Goal: Communication & Community: Participate in discussion

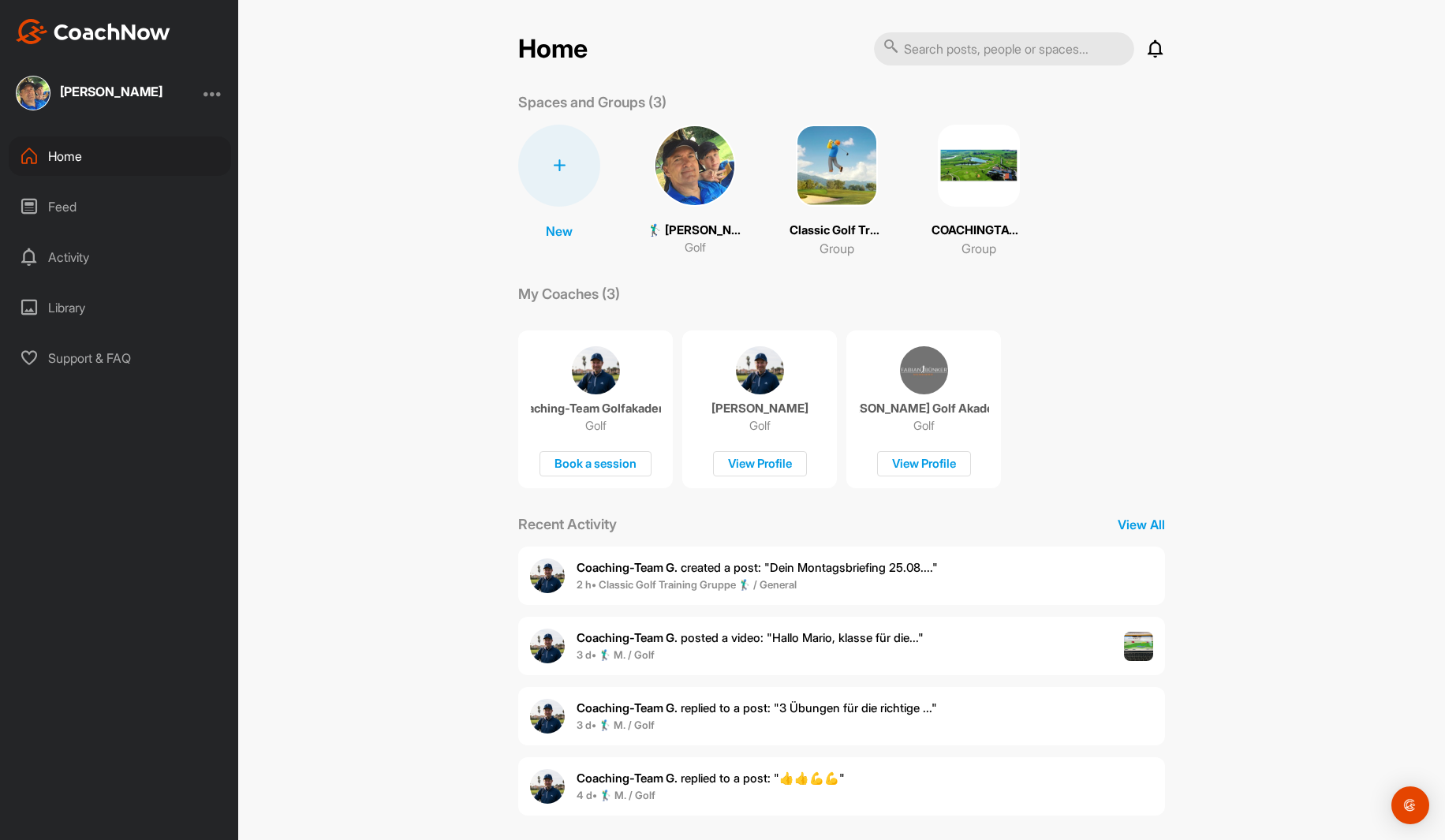
click at [0, 839] on html "[PERSON_NAME] Home Feed Activity Library Support & FAQ + Create New Space New G…" at bounding box center [722, 420] width 1445 height 840
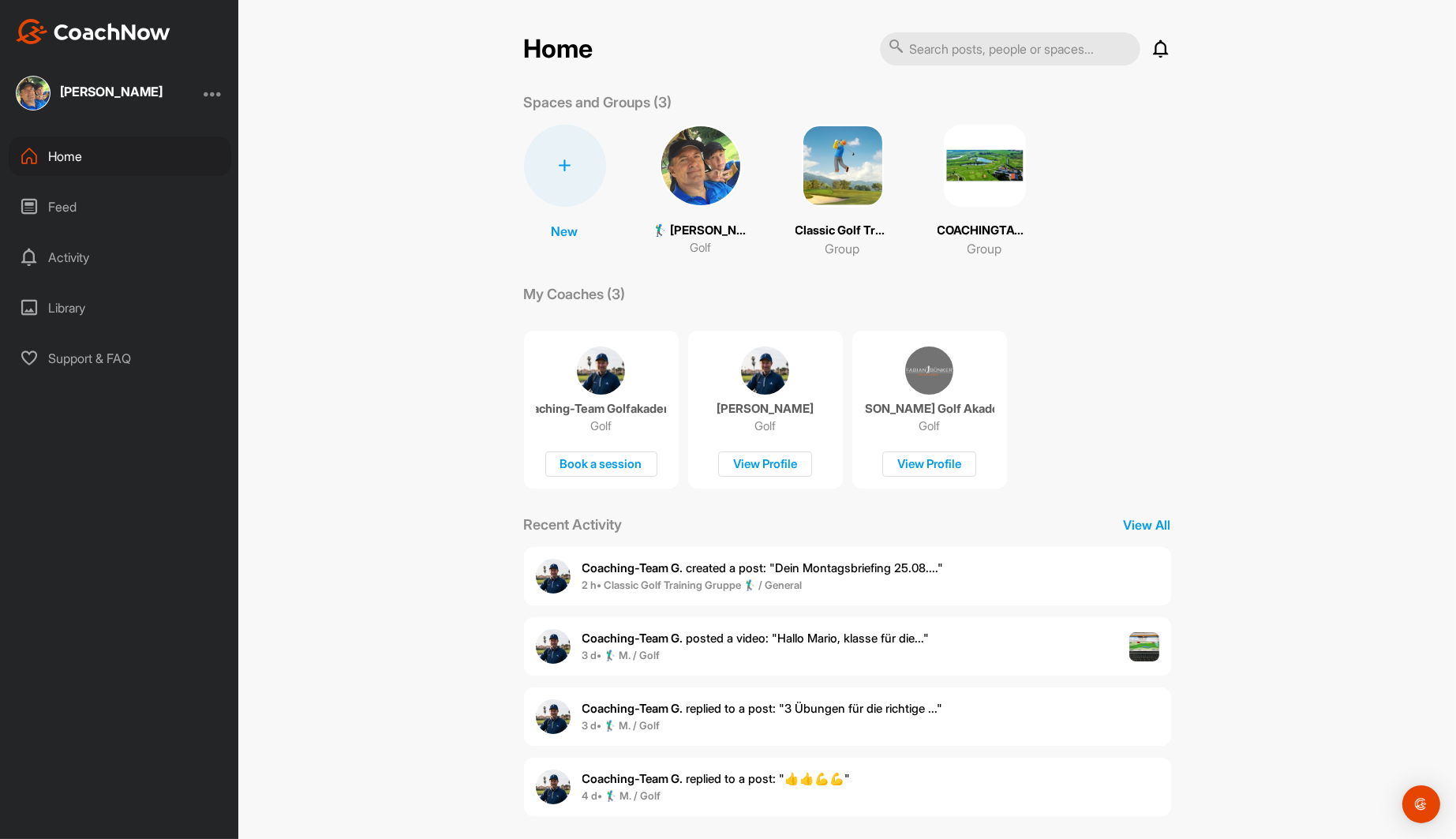
click at [56, 207] on div "Feed" at bounding box center [119, 206] width 223 height 40
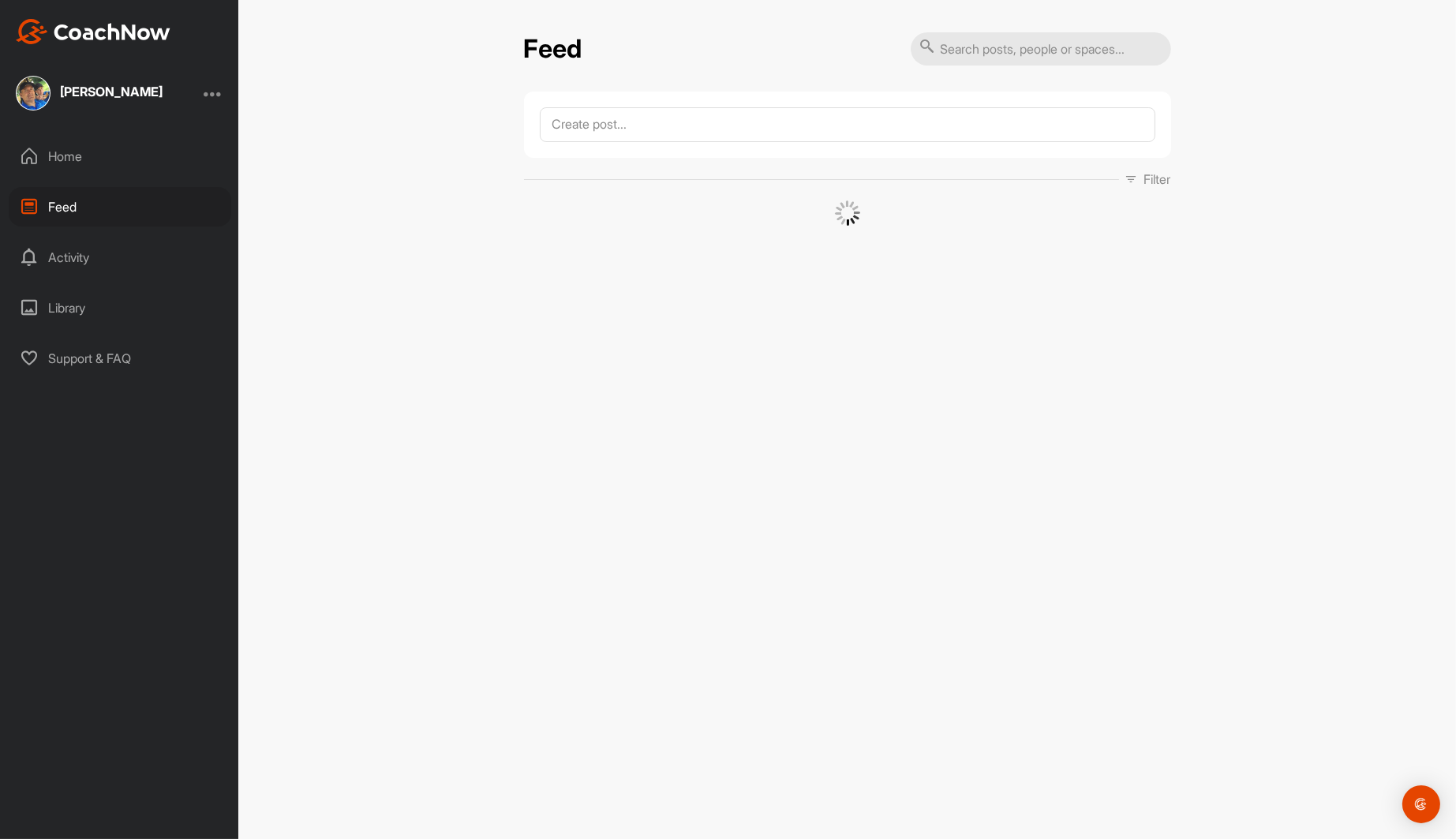
click at [60, 147] on div "Home" at bounding box center [119, 156] width 223 height 40
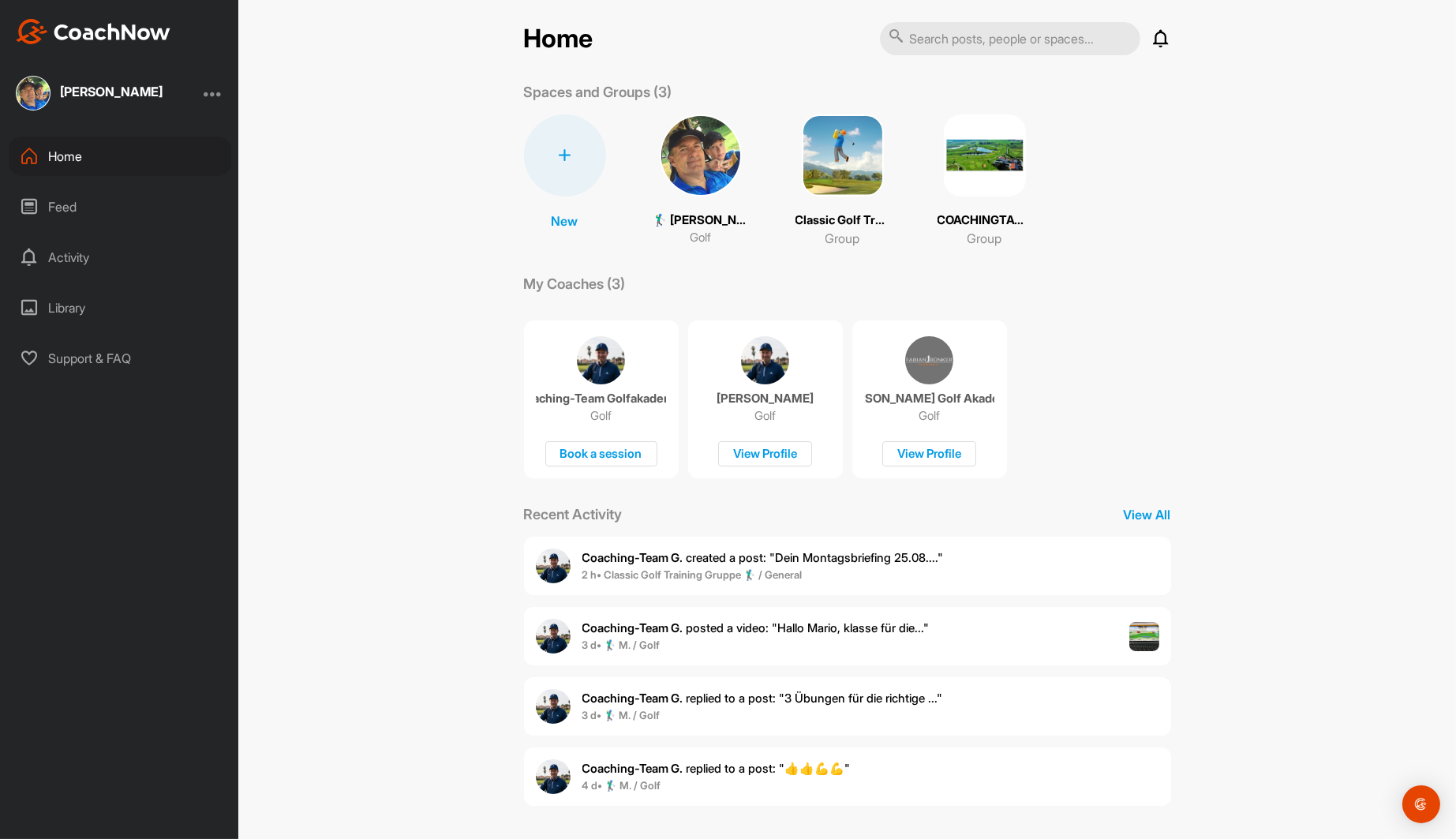
scroll to position [13, 0]
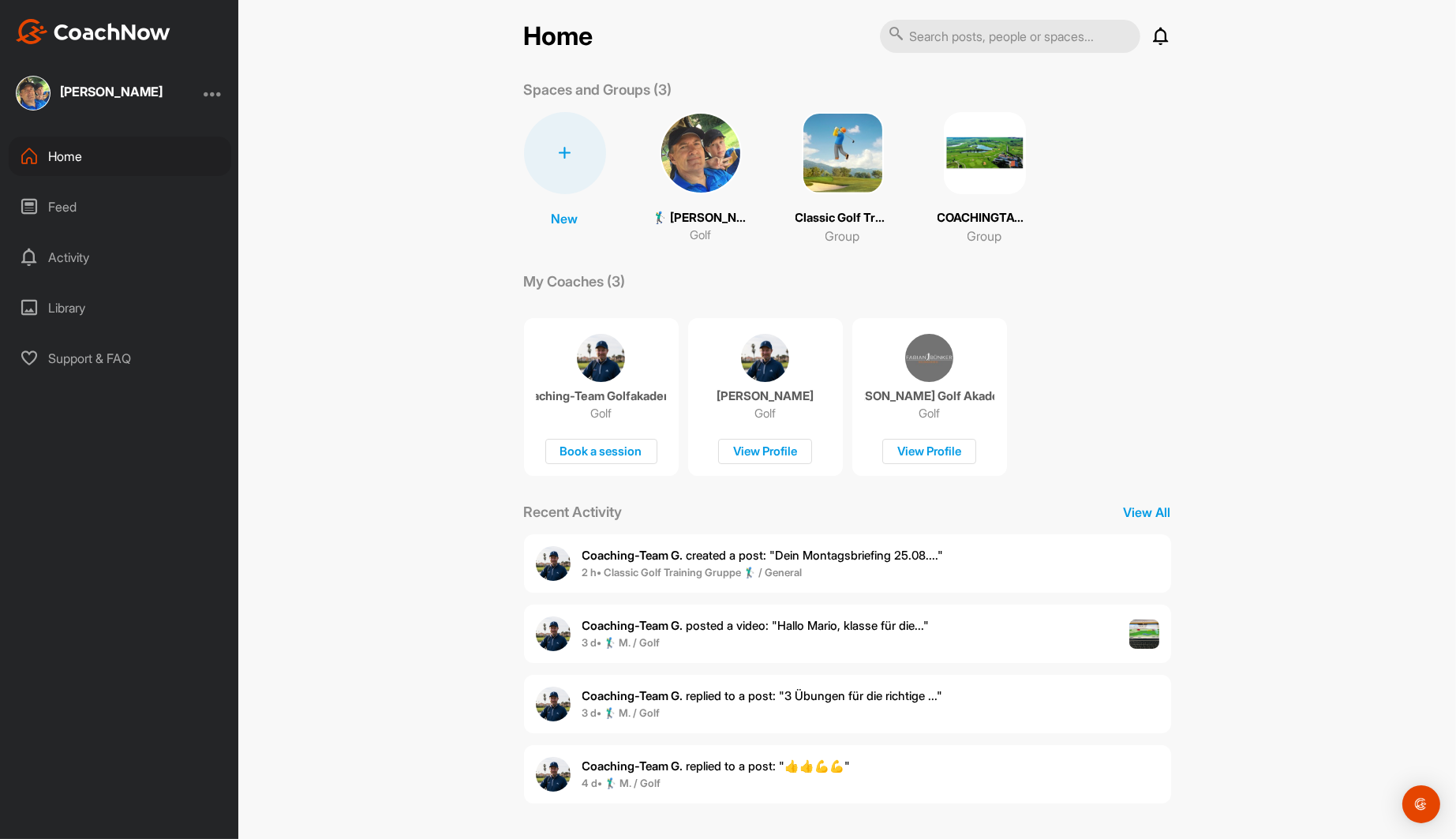
click at [687, 561] on span "Coaching-Team G. created a post : "Dein Montagsbriefing 25.08...."" at bounding box center [762, 555] width 362 height 15
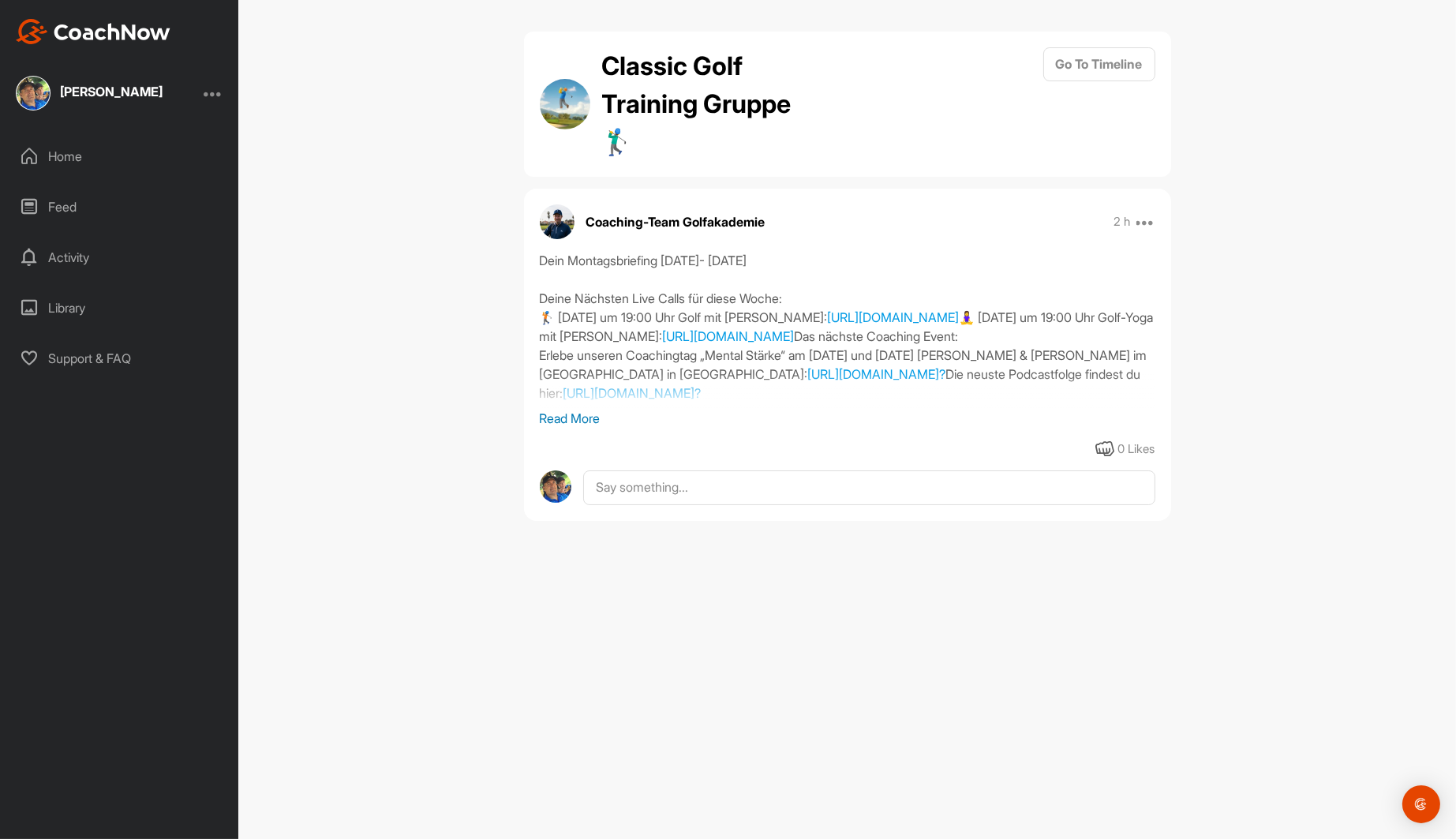
click at [595, 422] on p "Read More" at bounding box center [846, 418] width 615 height 19
click at [954, 660] on div "Classic Golf Training Gruppe 🏌️‍♂️ Go To Timeline Coaching-Team Golfakademie 2 …" at bounding box center [847, 419] width 1217 height 839
